Goal: Transaction & Acquisition: Book appointment/travel/reservation

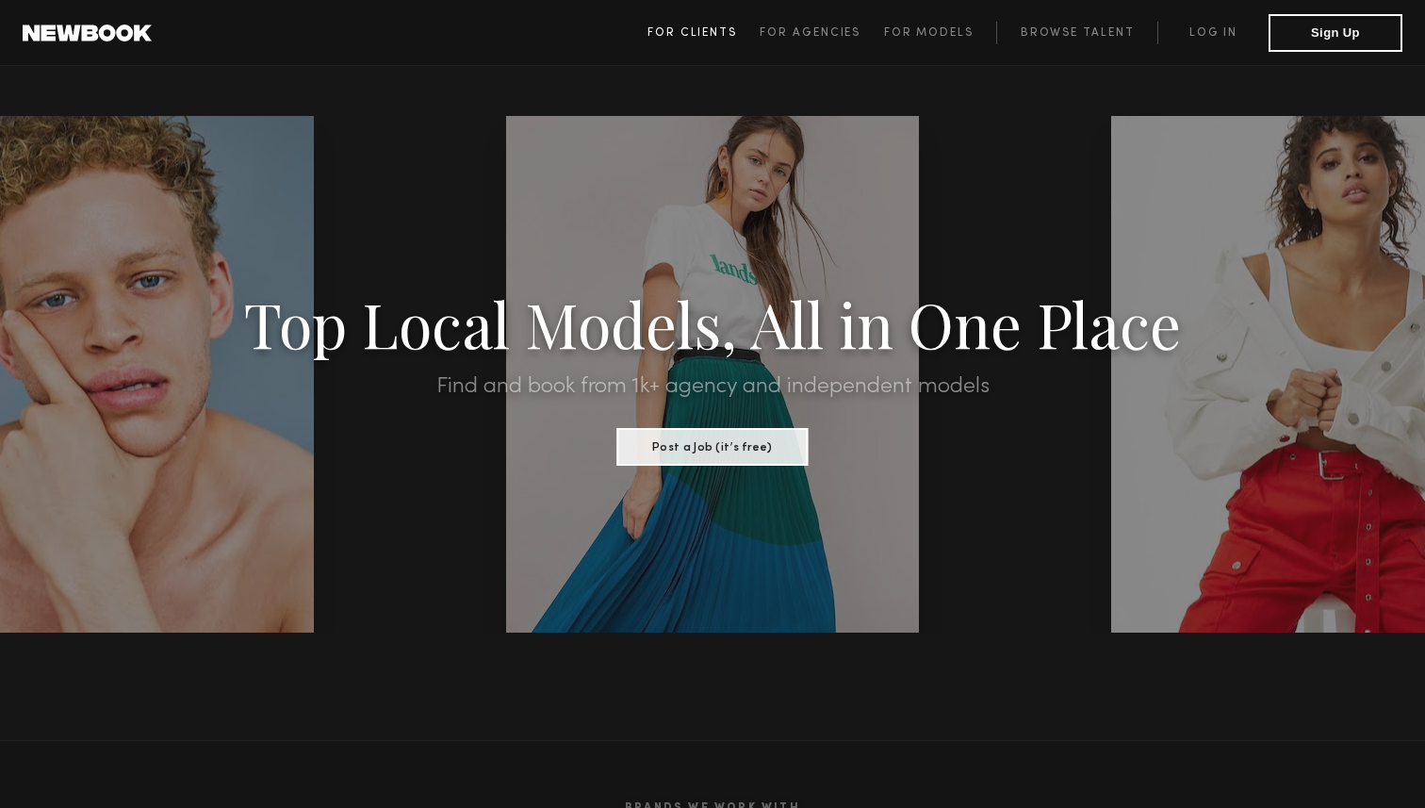
click at [727, 29] on span "For Clients" at bounding box center [692, 32] width 90 height 11
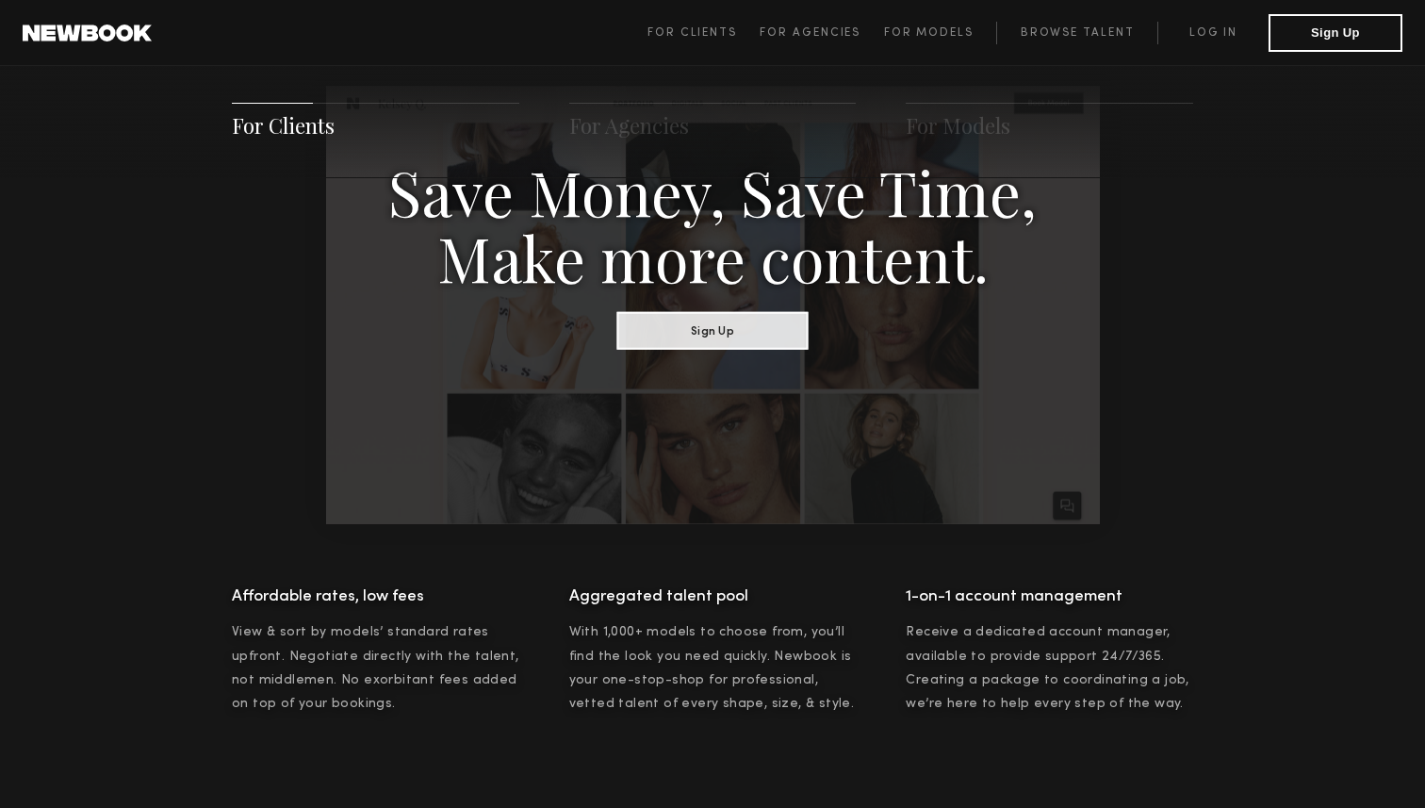
scroll to position [1085, 0]
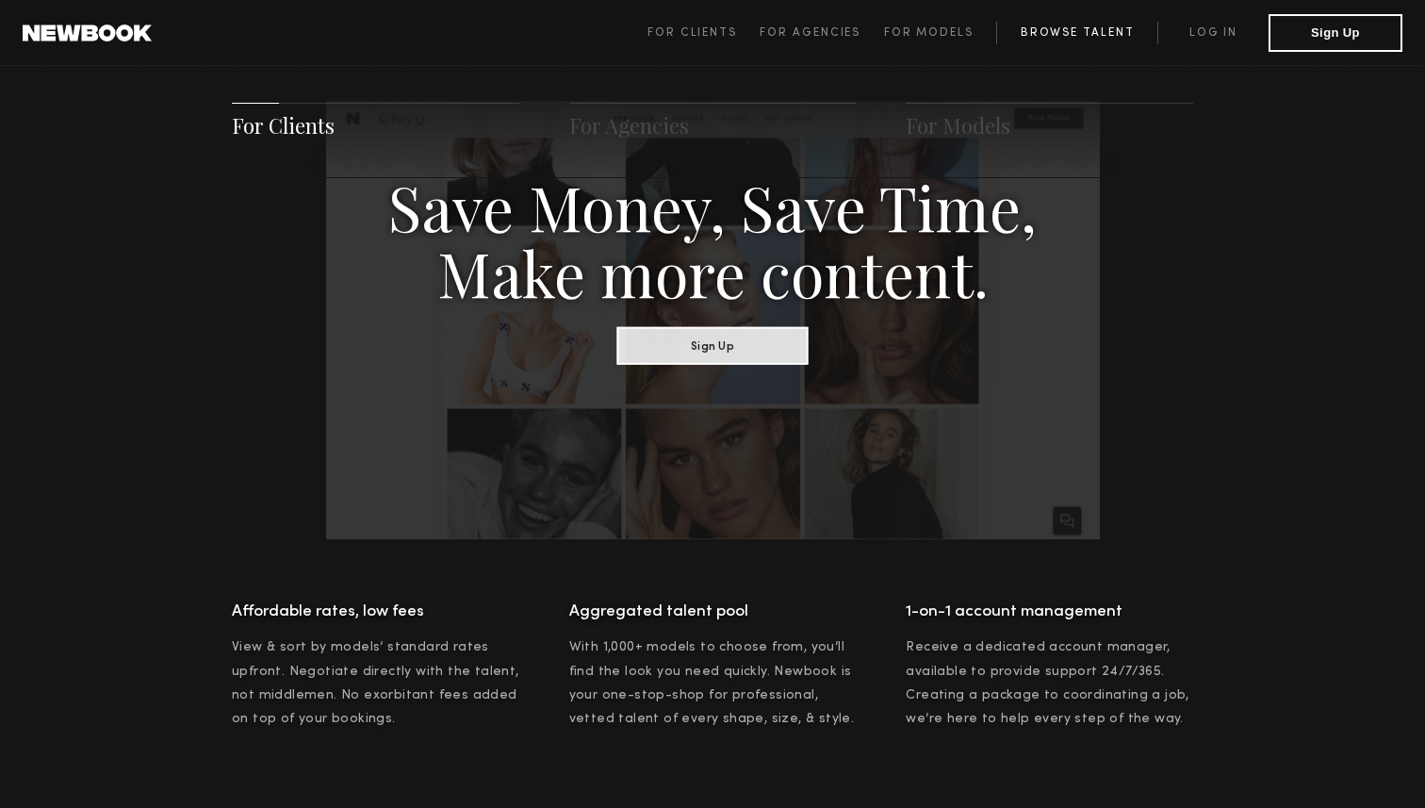
click at [1092, 38] on link "Browse Talent" at bounding box center [1076, 33] width 161 height 23
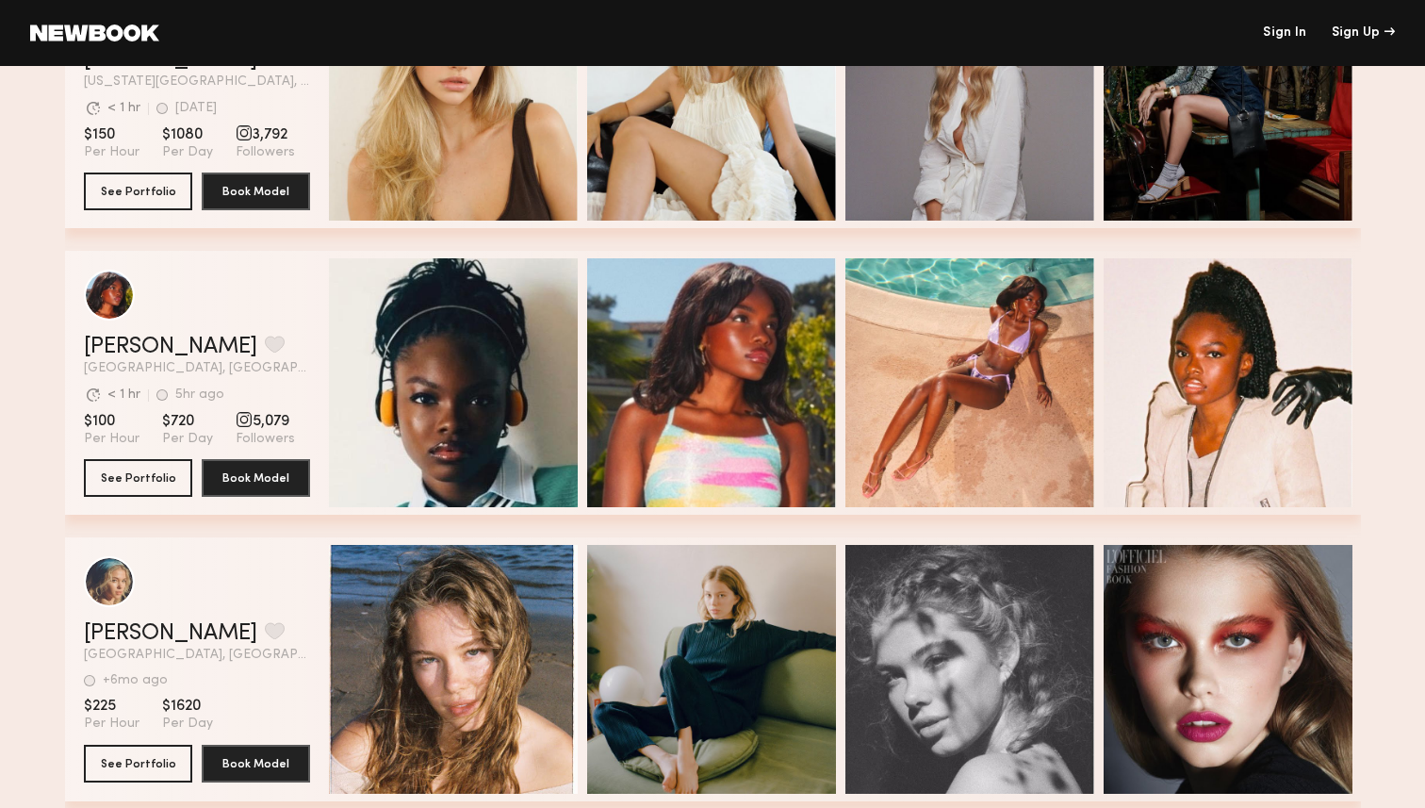
scroll to position [762, 0]
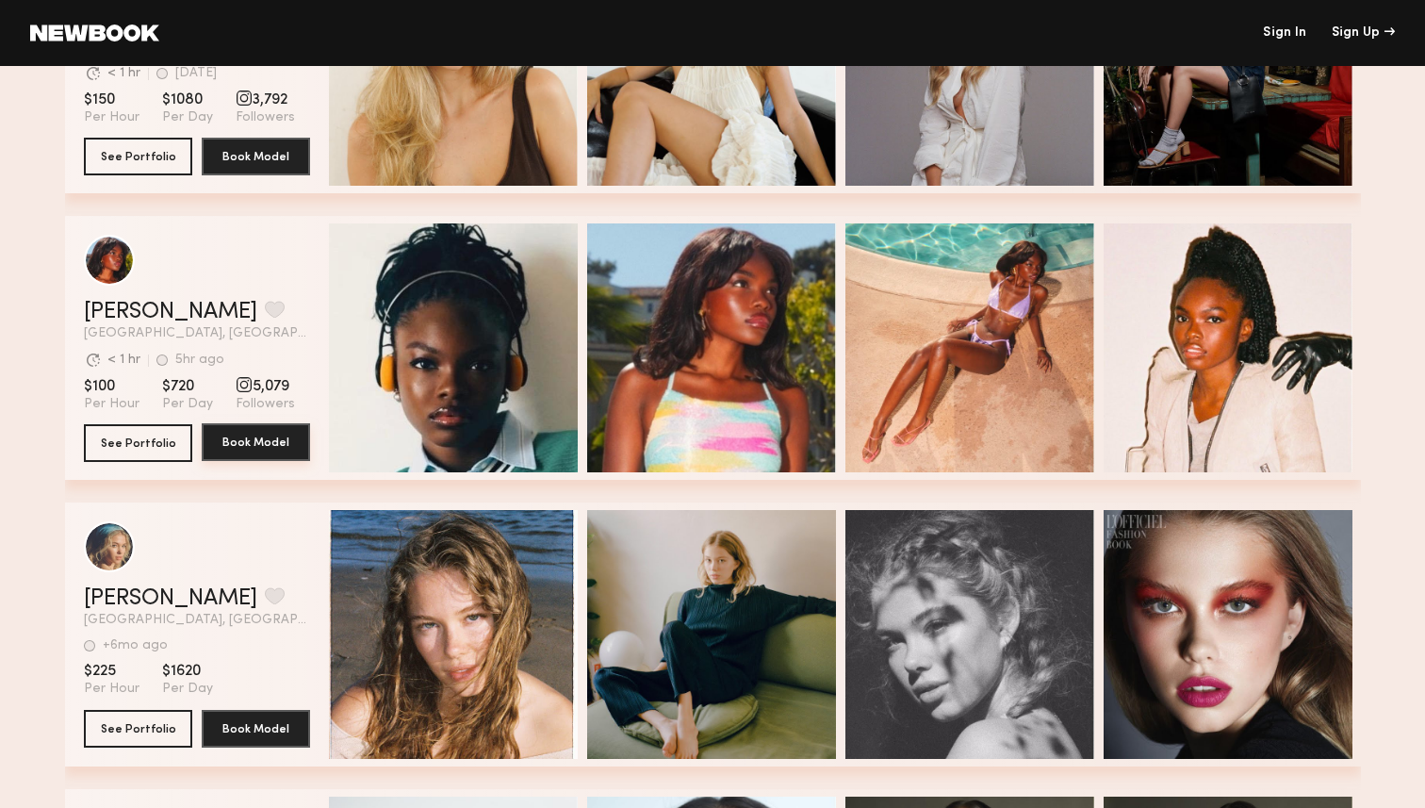
click at [258, 433] on button "Book Model" at bounding box center [256, 442] width 108 height 38
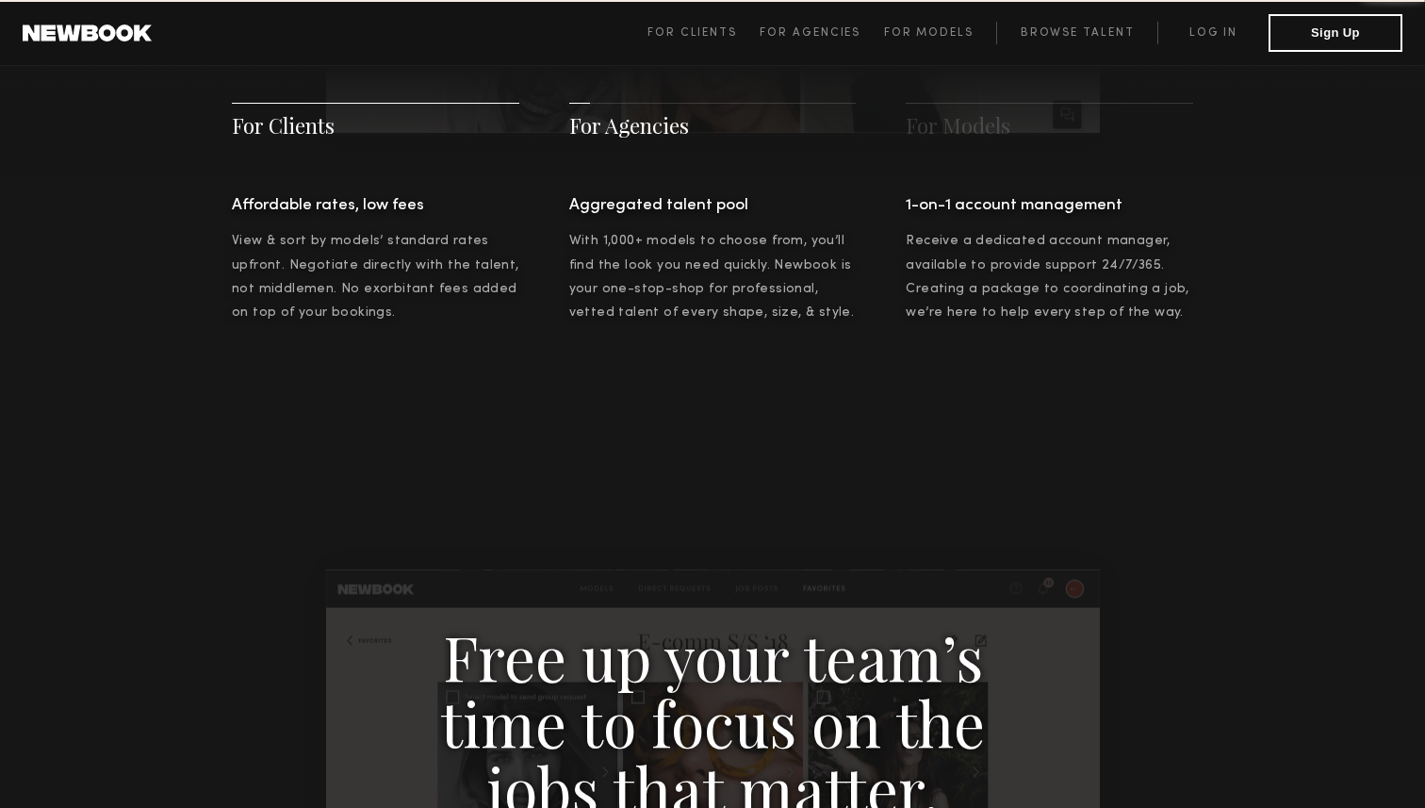
scroll to position [941, 0]
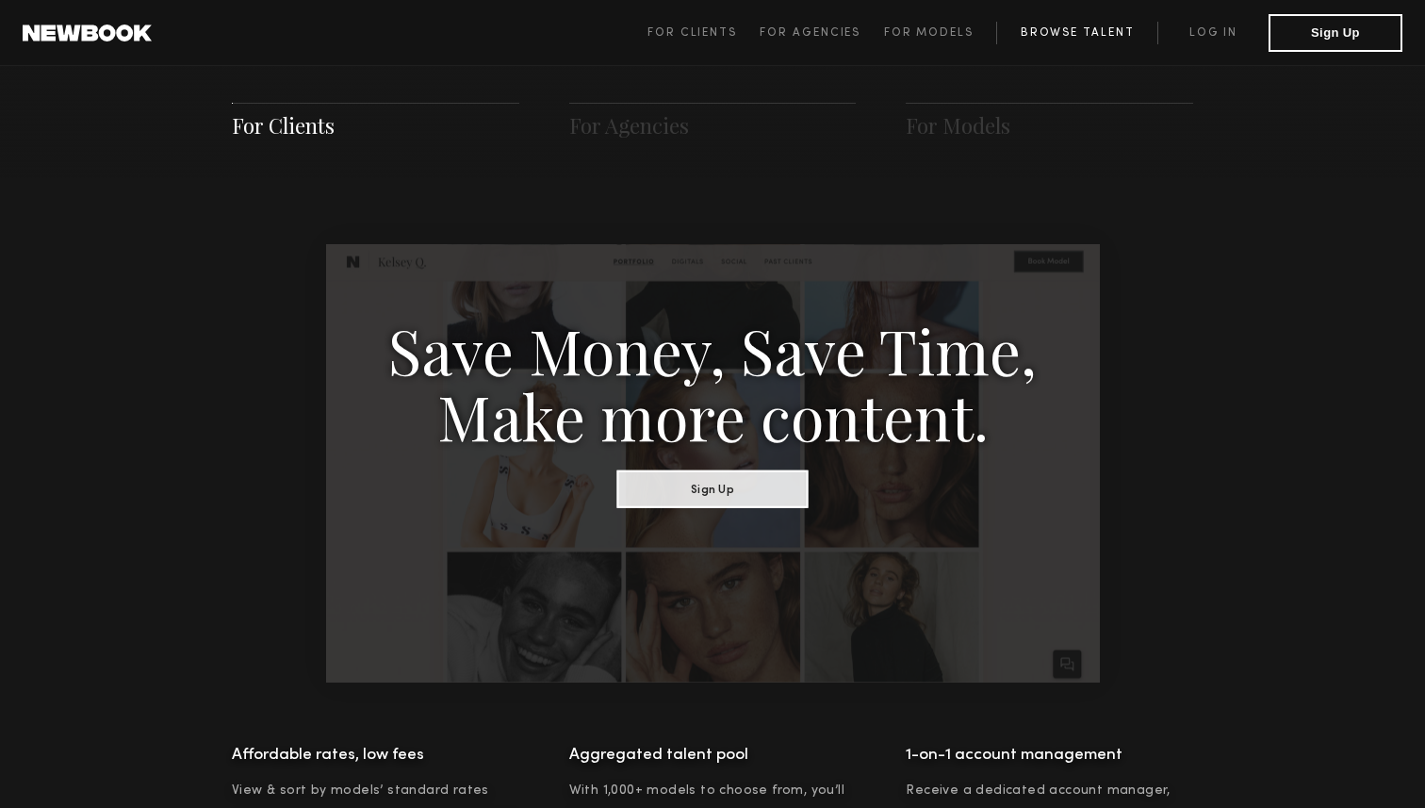
click at [1078, 25] on link "Browse Talent" at bounding box center [1076, 33] width 161 height 23
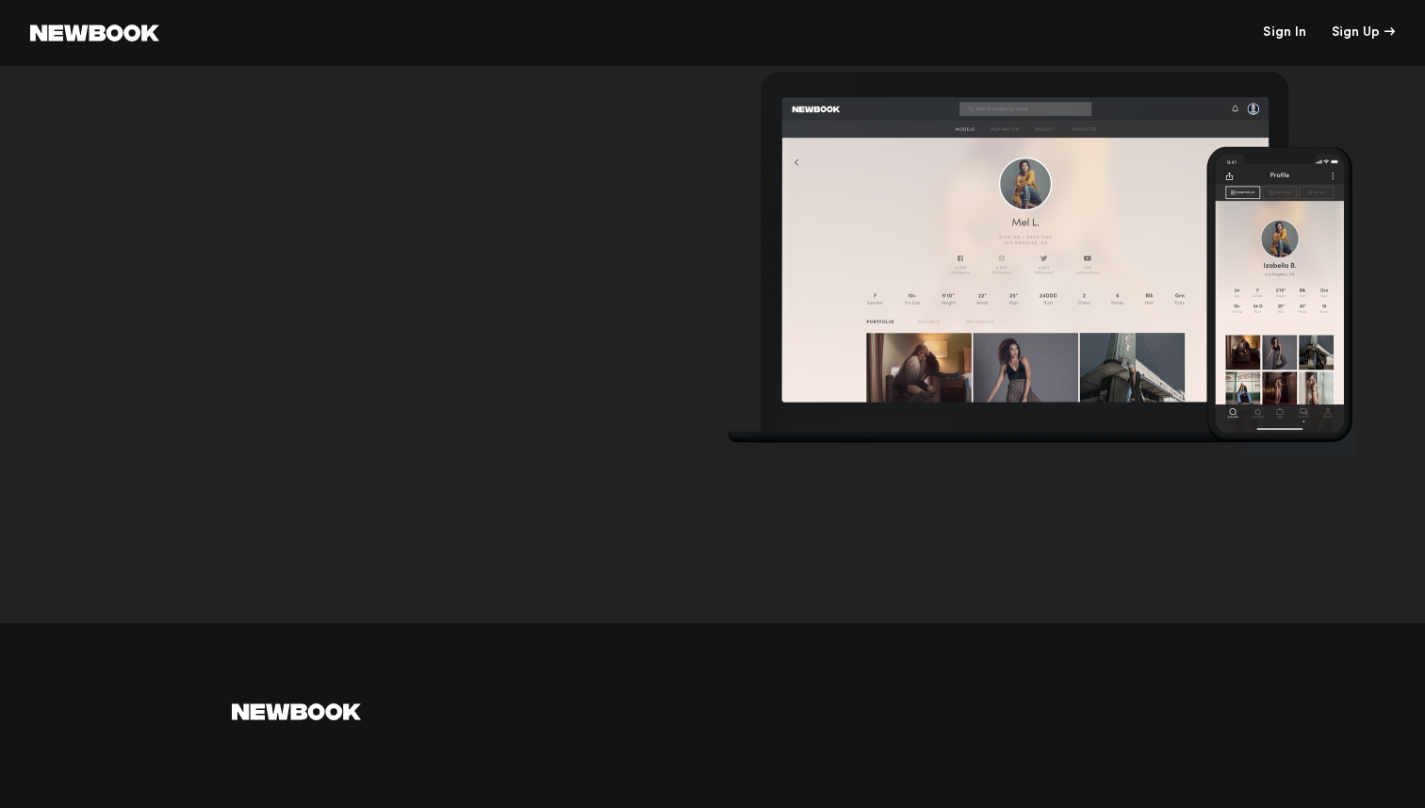
scroll to position [6113, 0]
